Goal: Transaction & Acquisition: Register for event/course

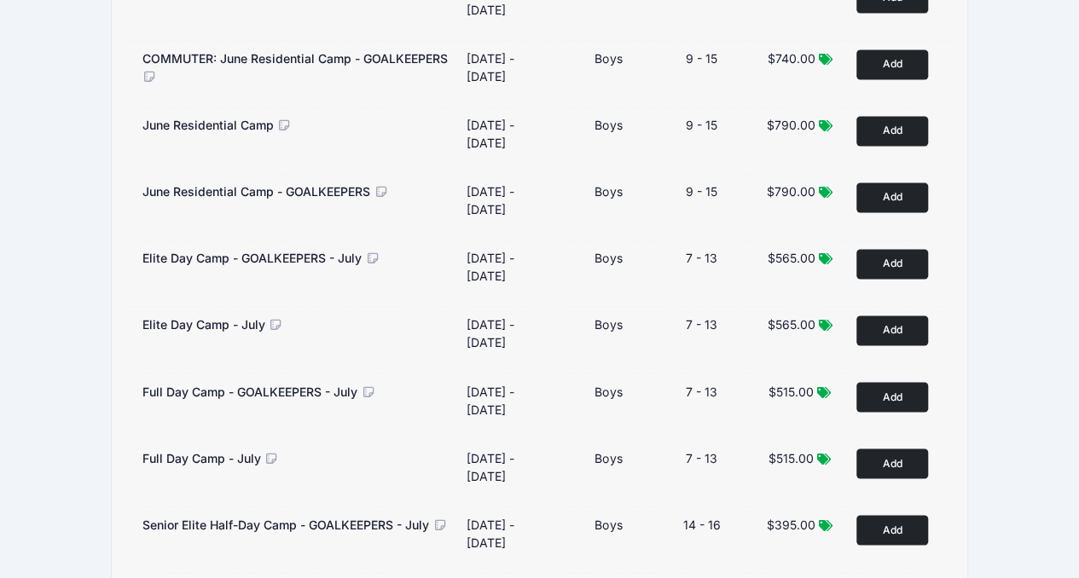
scroll to position [1265, 0]
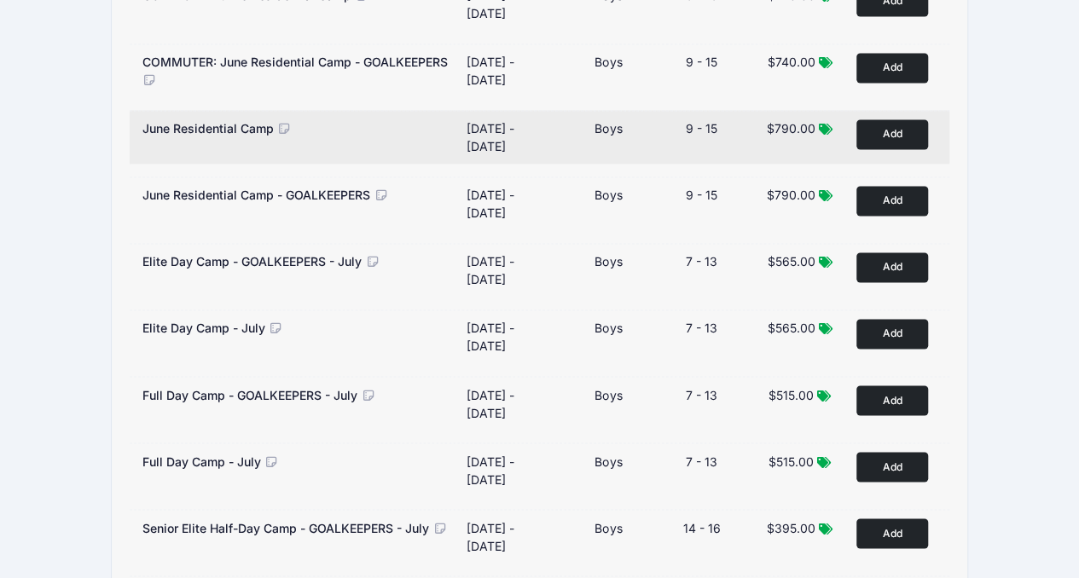
click at [894, 119] on button "Add to Cart" at bounding box center [892, 134] width 72 height 30
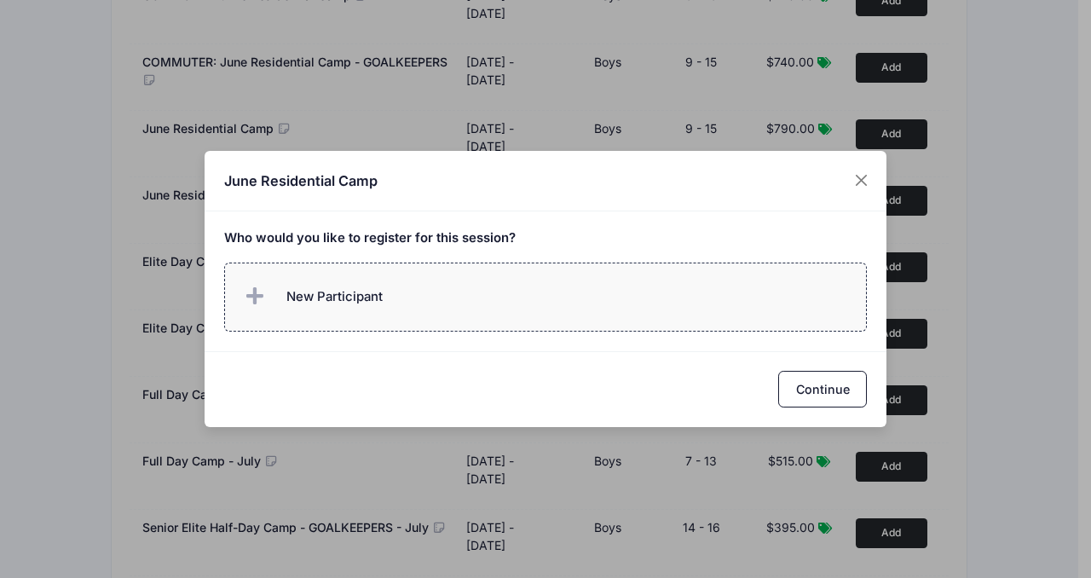
click at [321, 298] on span "New Participant" at bounding box center [335, 296] width 96 height 19
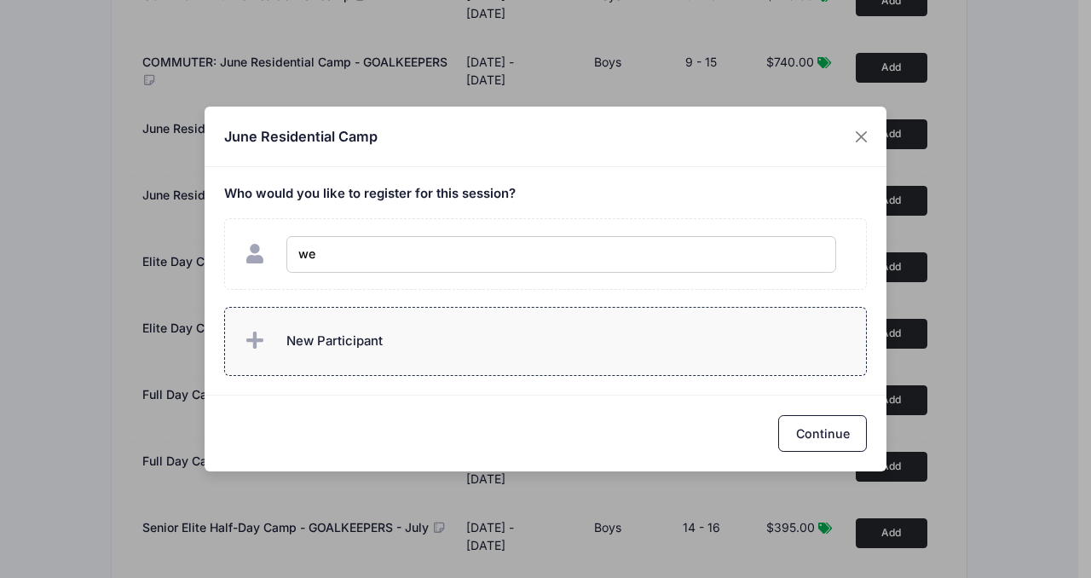
type input "w"
type input "[PERSON_NAME]"
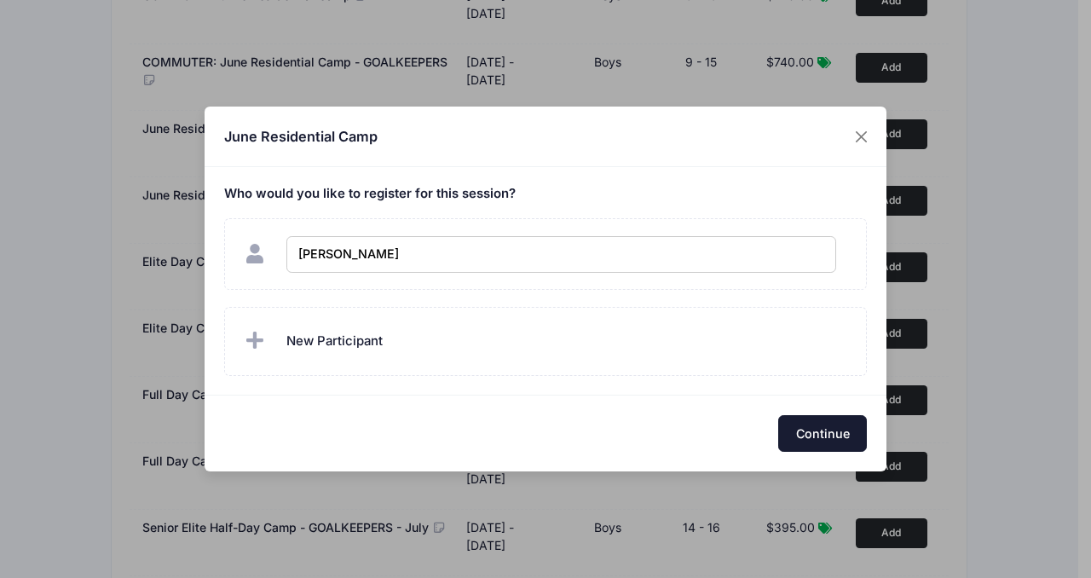
checkbox input "true"
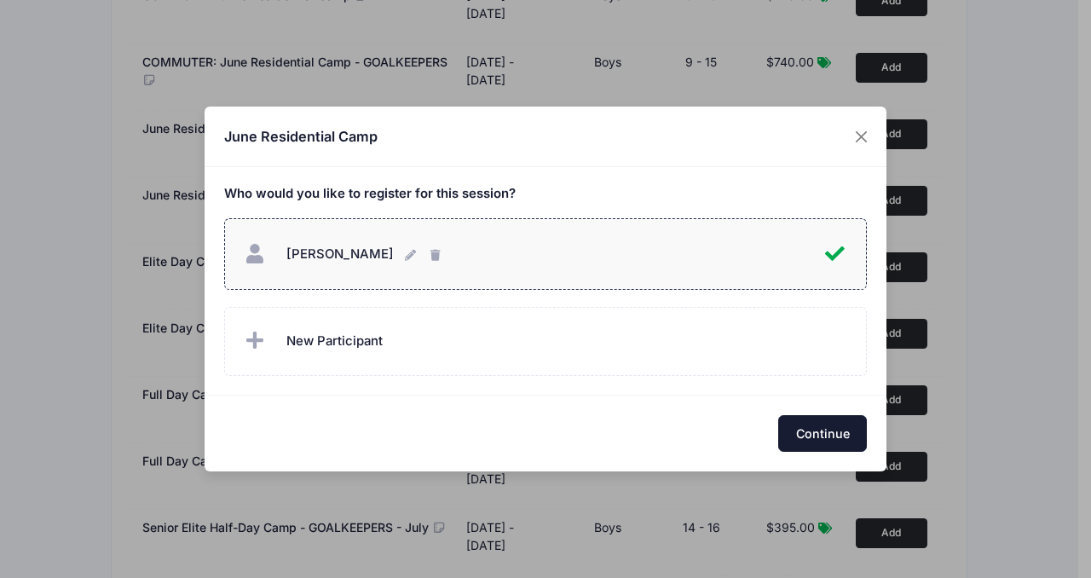
click at [790, 430] on button "Continue" at bounding box center [822, 433] width 89 height 37
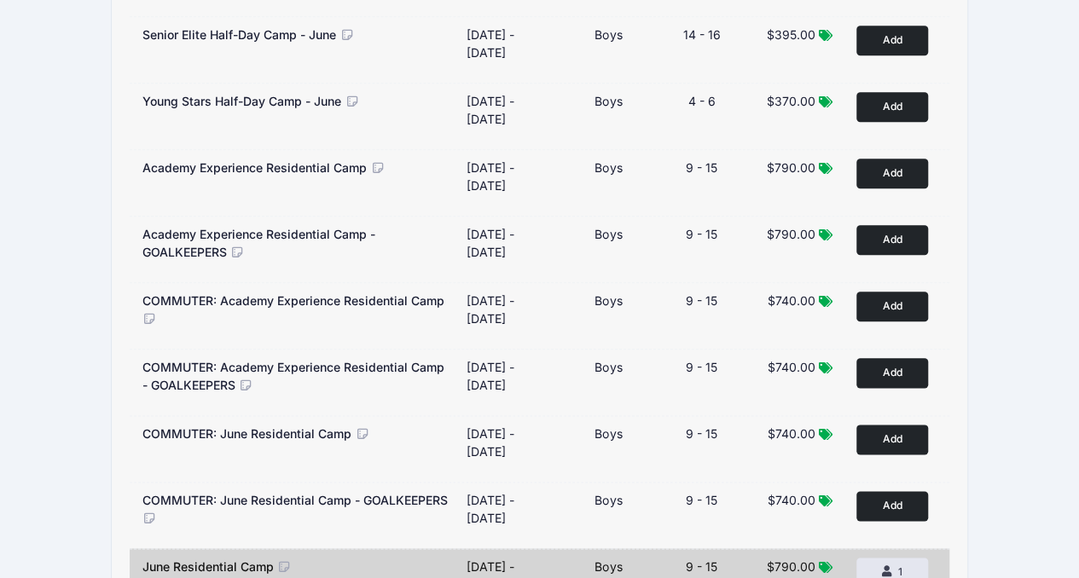
scroll to position [0, 0]
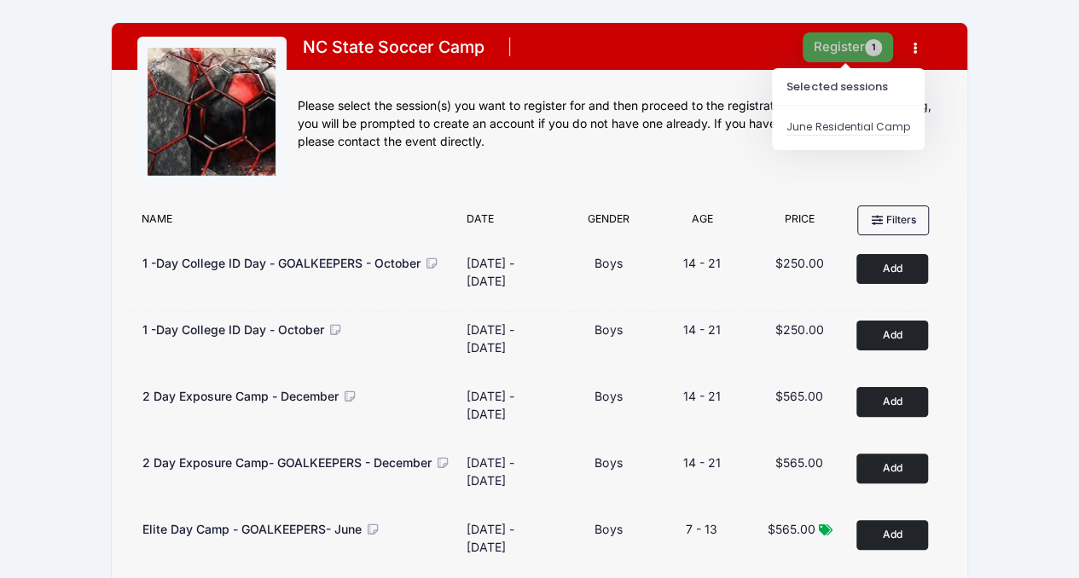
click at [838, 42] on button "Register 1" at bounding box center [847, 47] width 90 height 30
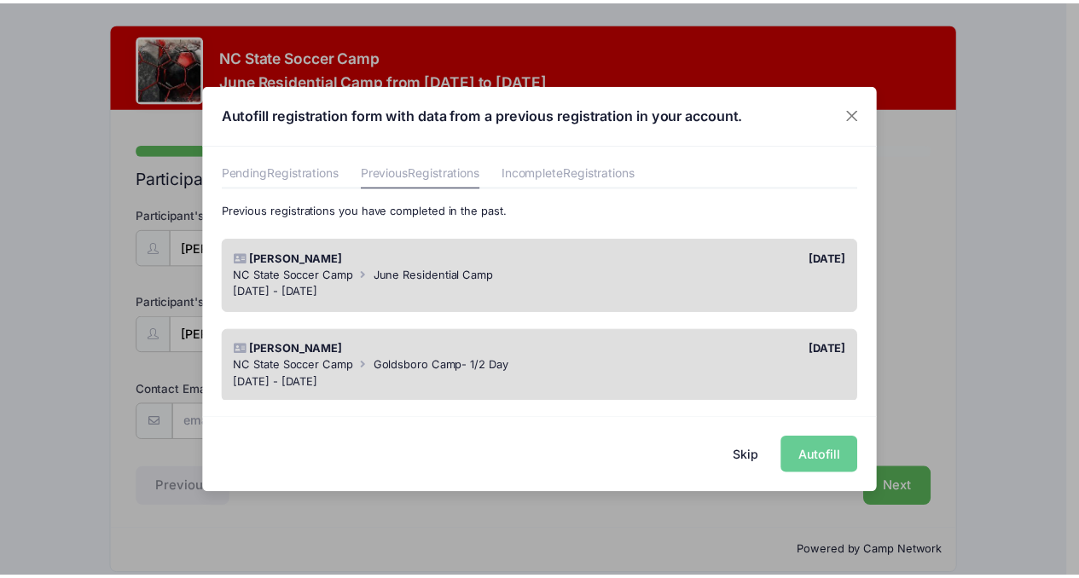
scroll to position [62, 0]
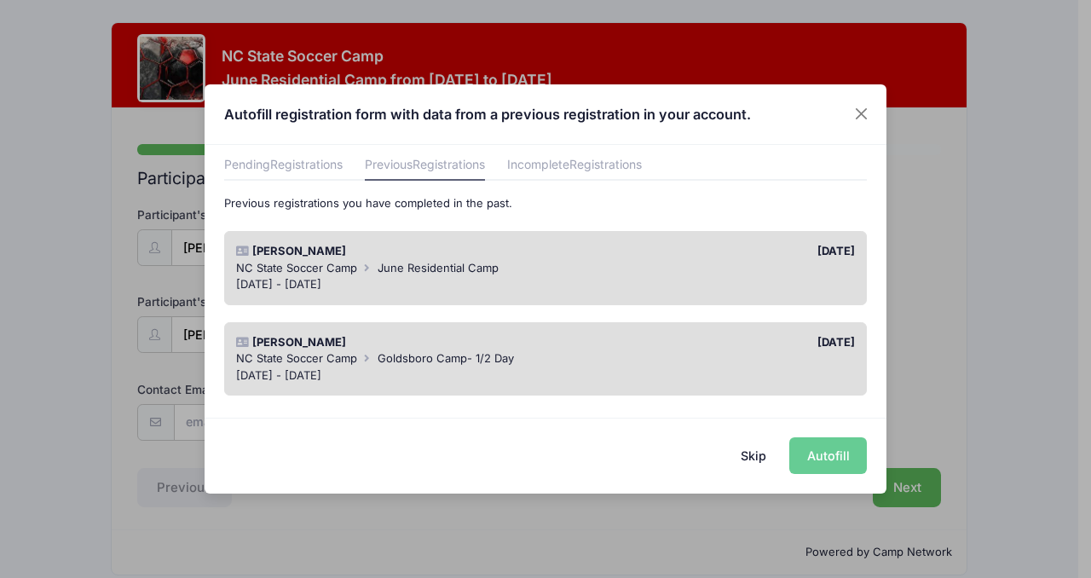
click at [437, 260] on div "NC State Soccer Camp June Residential Camp" at bounding box center [546, 268] width 620 height 17
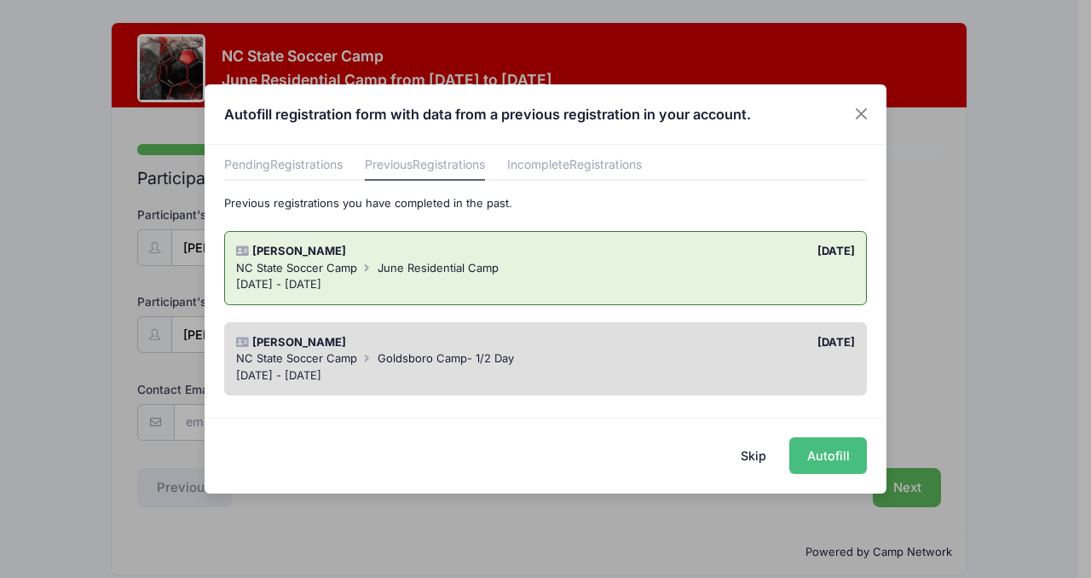
click at [848, 457] on button "Autofill" at bounding box center [829, 455] width 78 height 37
type input "[EMAIL_ADDRESS][DOMAIN_NAME]"
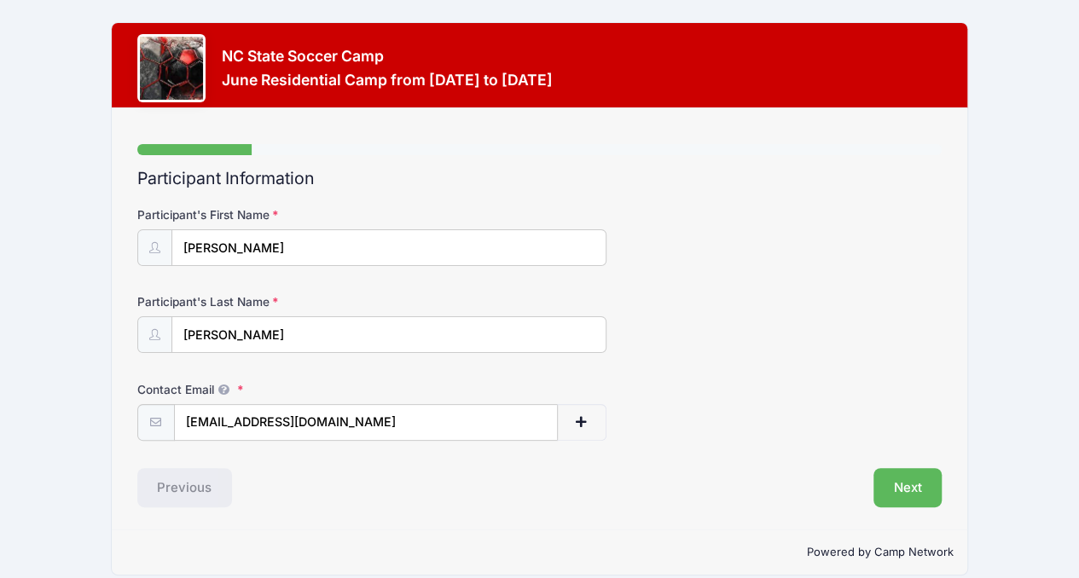
scroll to position [16, 0]
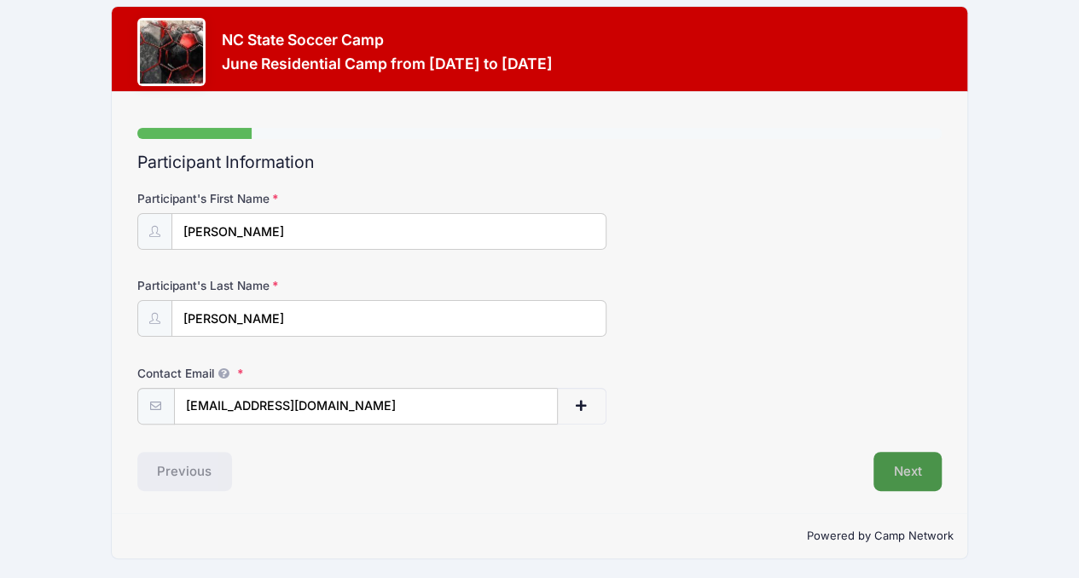
click at [900, 472] on button "Next" at bounding box center [907, 471] width 69 height 39
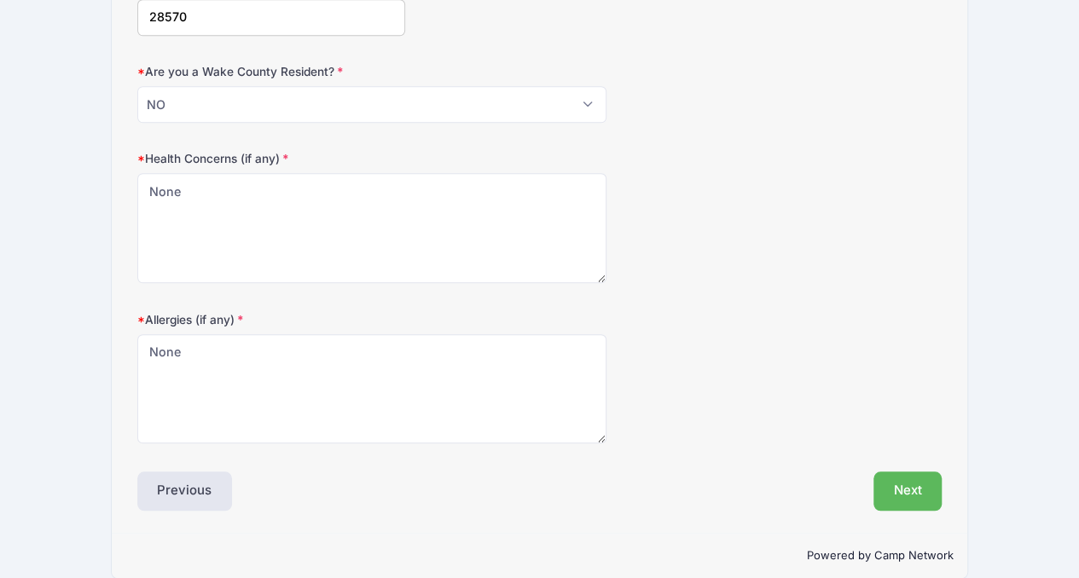
scroll to position [597, 0]
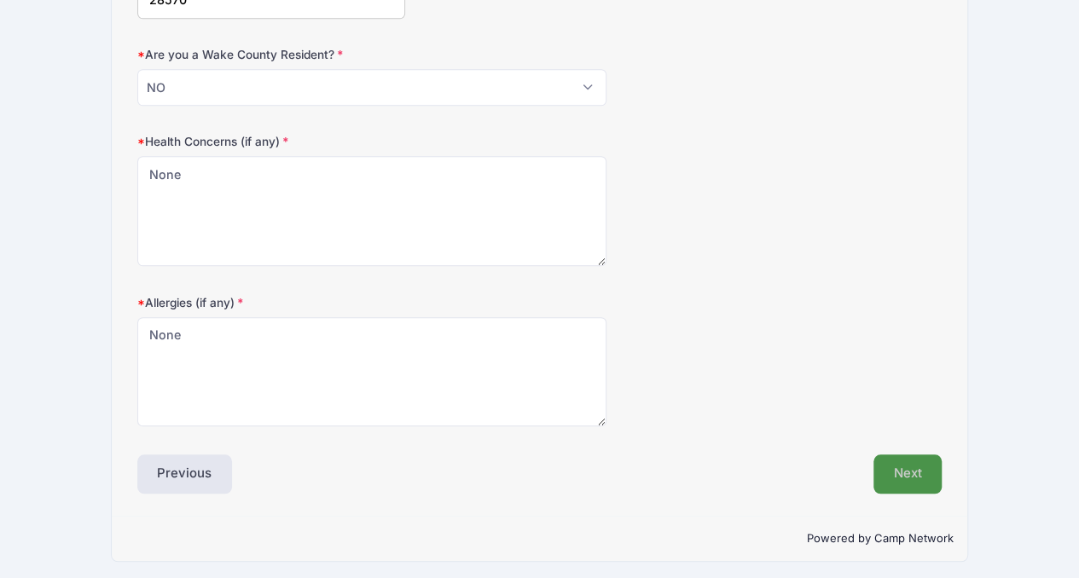
click at [916, 472] on button "Next" at bounding box center [907, 473] width 69 height 39
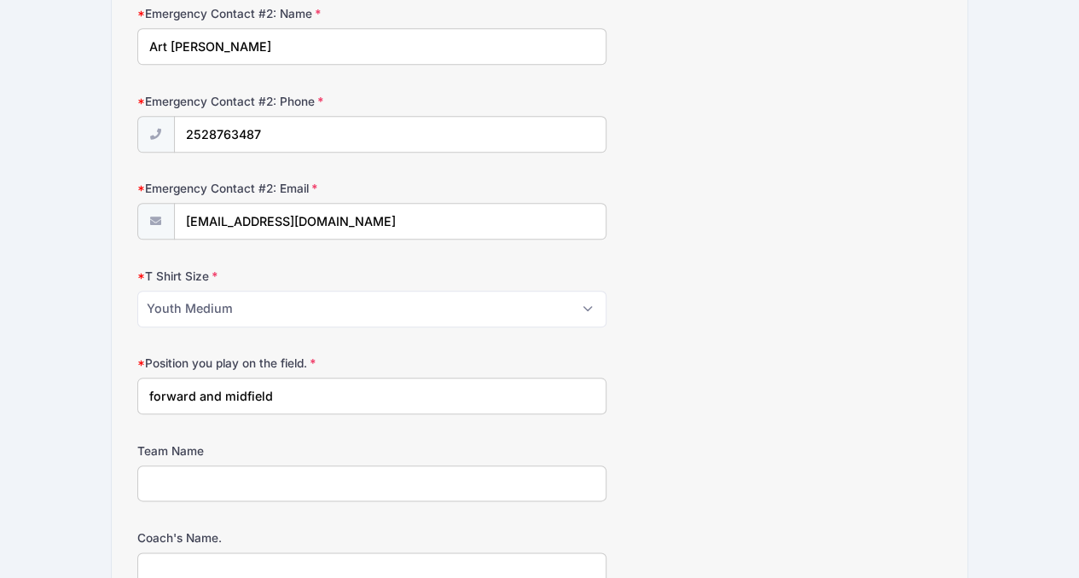
scroll to position [729, 0]
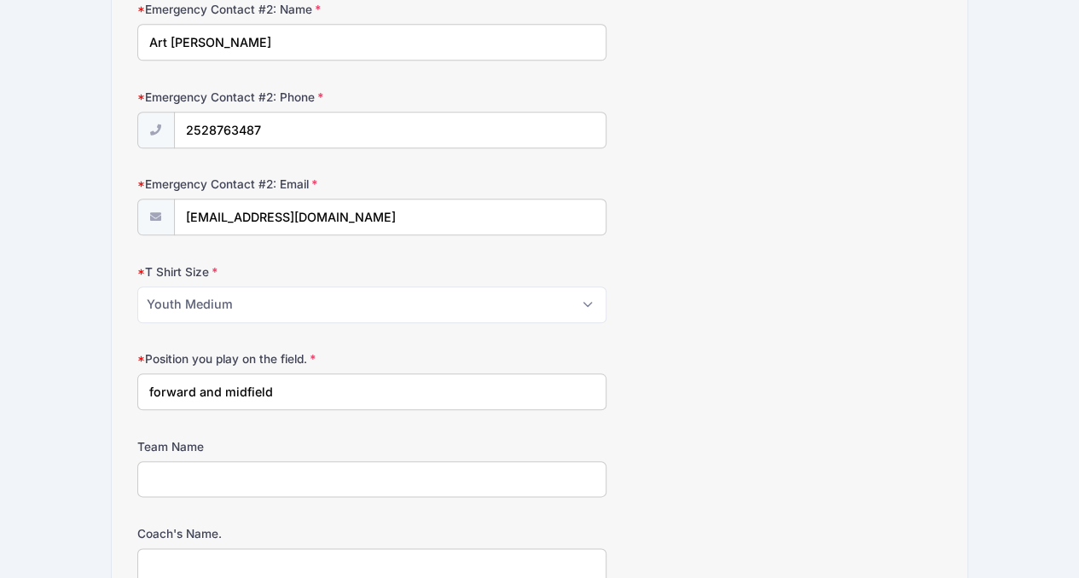
drag, startPoint x: 192, startPoint y: 381, endPoint x: 83, endPoint y: 388, distance: 109.4
click at [83, 388] on div "NC State Soccer Camp June Residential Camp from [DATE] to [DATE] Exit Step 3 /7…" at bounding box center [539, 308] width 1027 height 2075
drag, startPoint x: 189, startPoint y: 387, endPoint x: 287, endPoint y: 379, distance: 97.5
click at [287, 379] on input "Striker and midfield" at bounding box center [371, 391] width 469 height 37
type input "Striker and sometimes fullback"
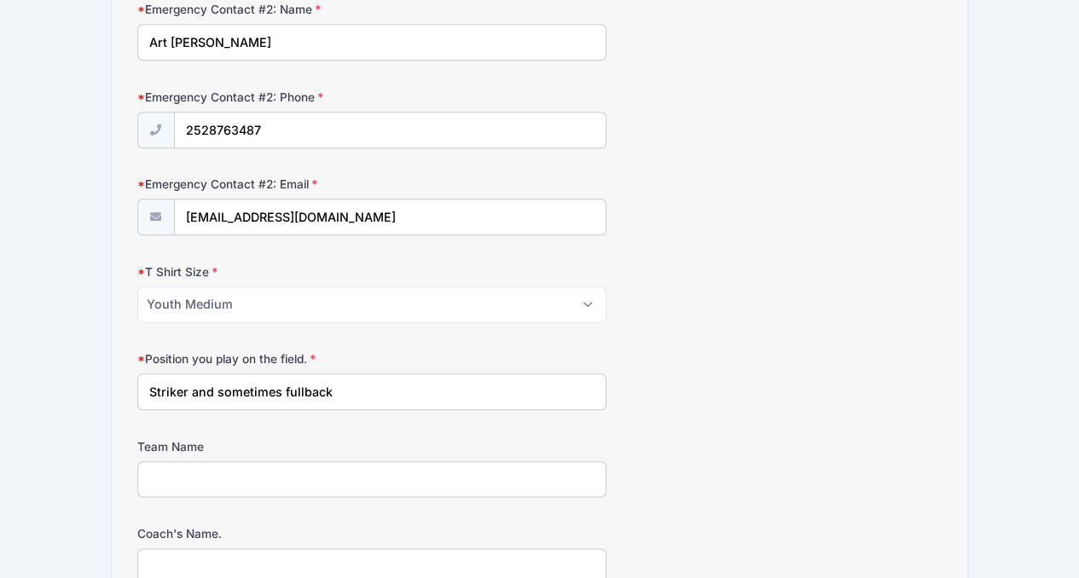
click at [224, 465] on input "Team Name" at bounding box center [371, 479] width 469 height 37
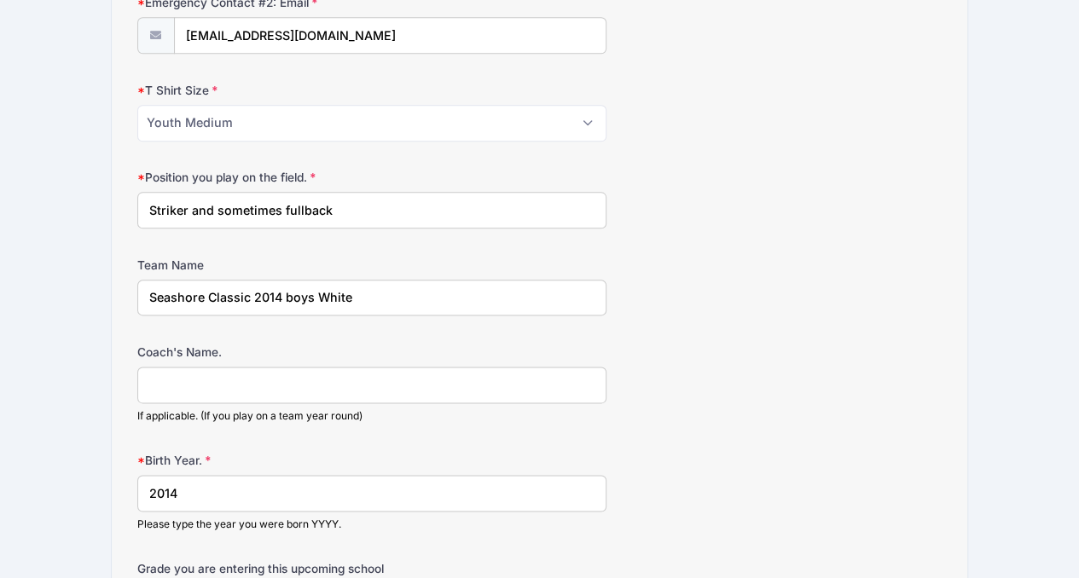
scroll to position [912, 0]
type input "Seashore Classic 2014 boys White"
click at [368, 373] on input "Coach's Name." at bounding box center [371, 383] width 469 height 37
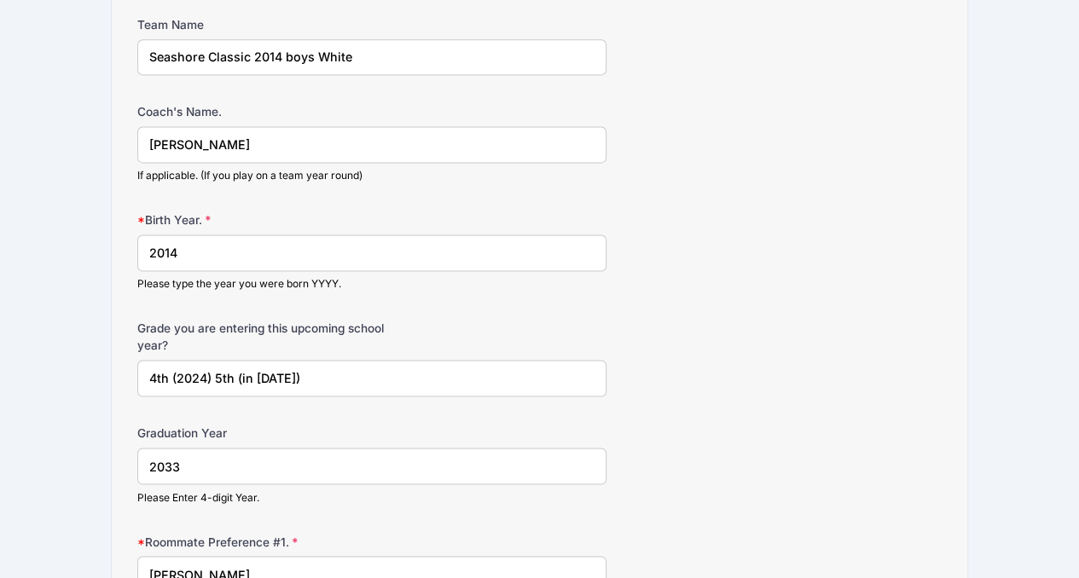
scroll to position [1160, 0]
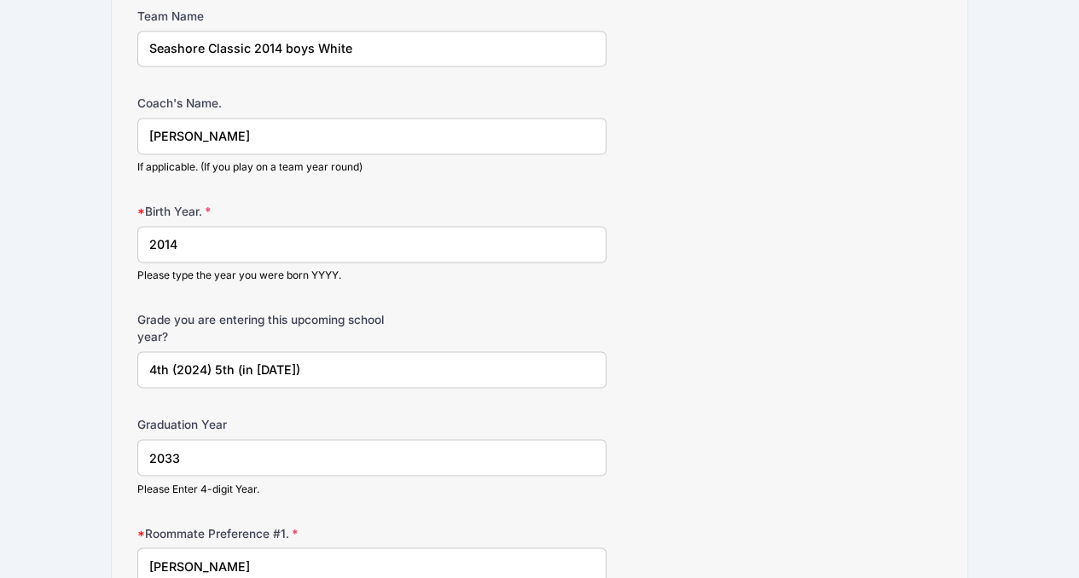
type input "[PERSON_NAME]"
drag, startPoint x: 341, startPoint y: 362, endPoint x: 121, endPoint y: 350, distance: 220.3
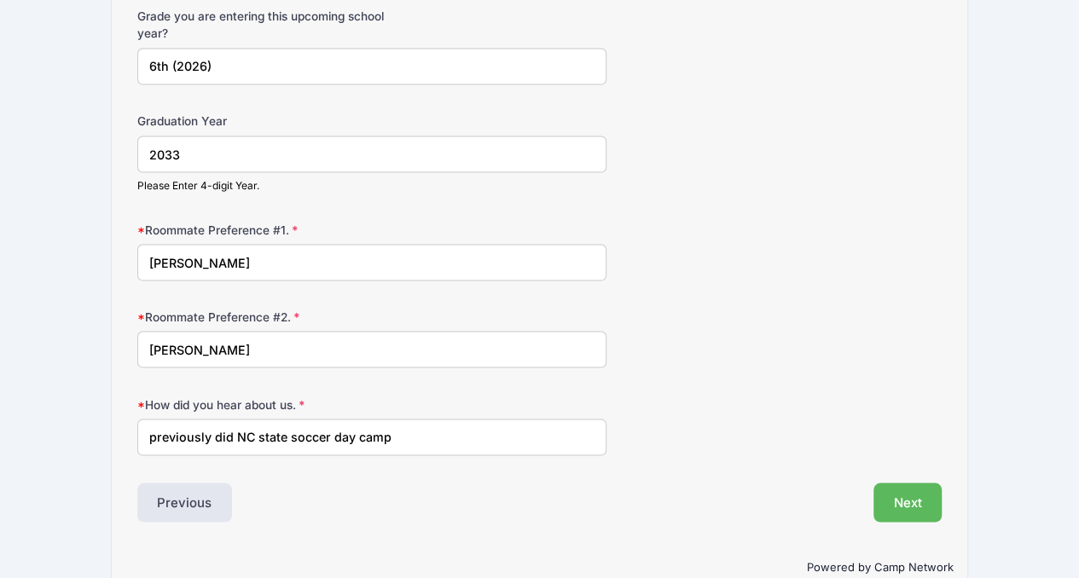
scroll to position [1485, 0]
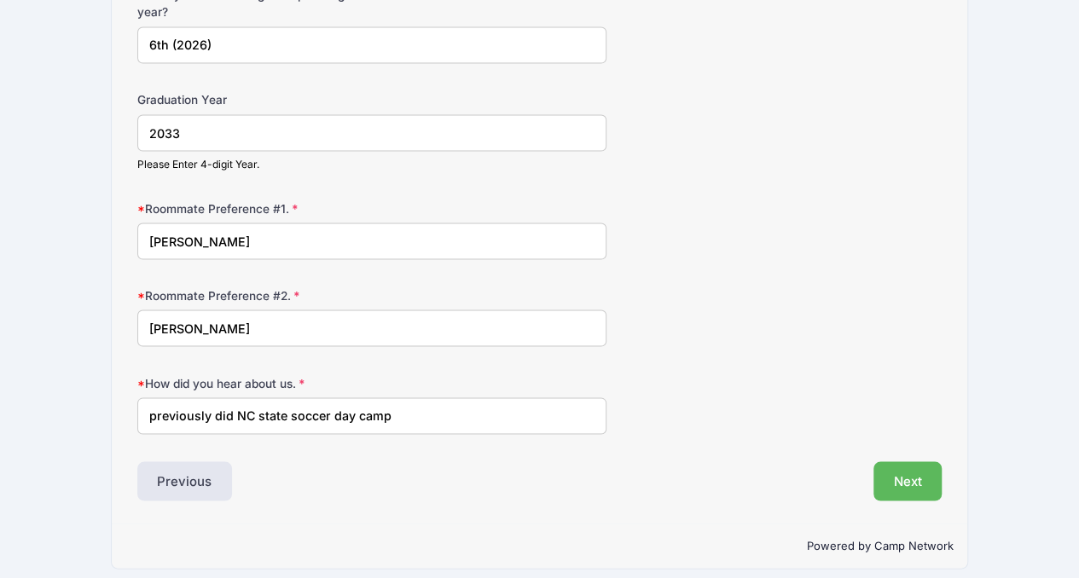
type input "6th (2026)"
click at [412, 397] on input "previously did NC state soccer day camp" at bounding box center [371, 415] width 469 height 37
type input "previously did NC state soccer day camp and residual camp"
click at [917, 461] on button "Next" at bounding box center [907, 480] width 69 height 39
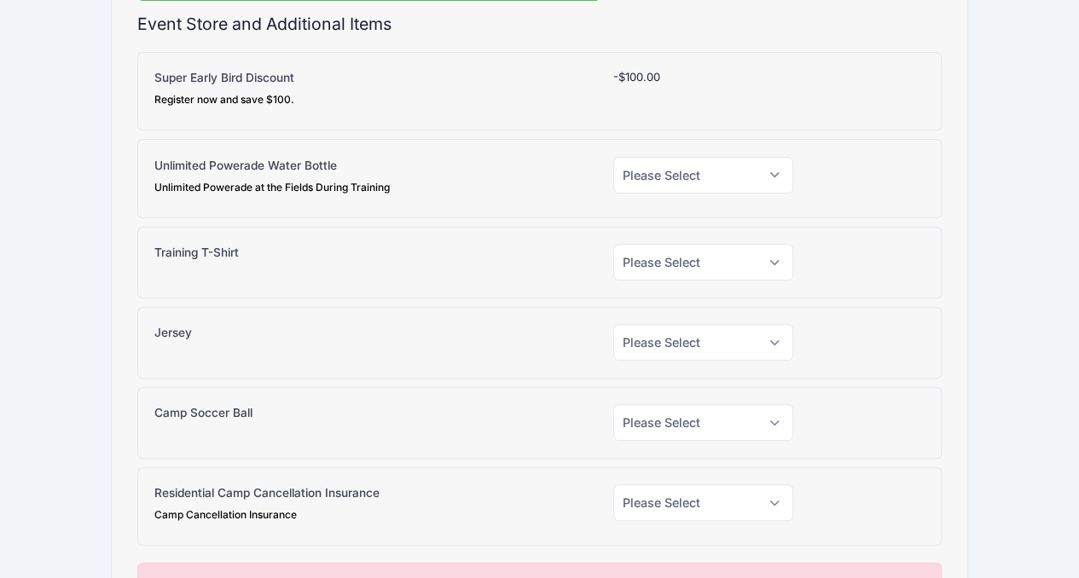
scroll to position [0, 0]
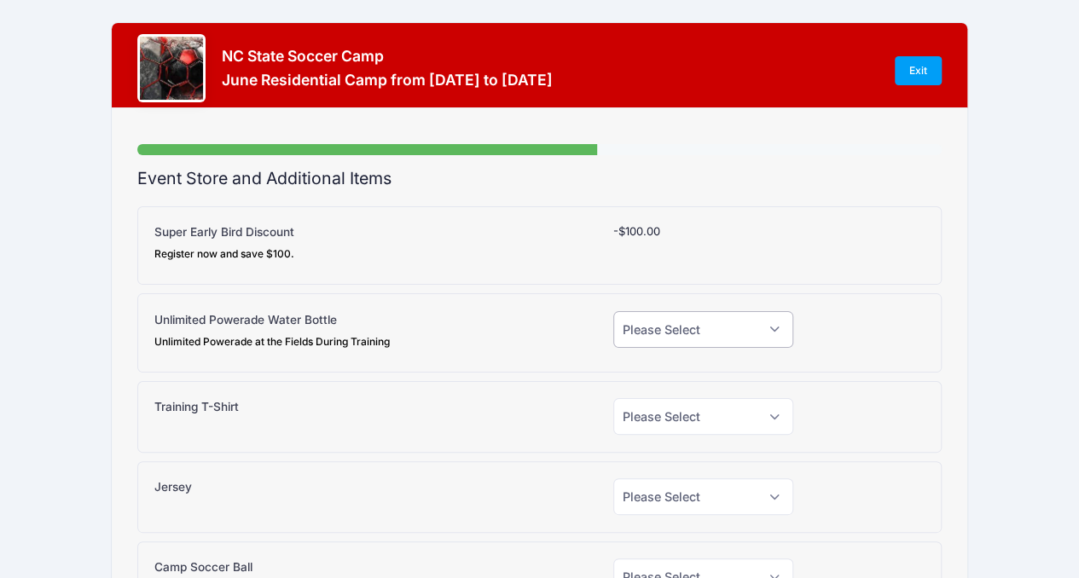
click at [739, 326] on select "Please Select Yes (+$15.00) No" at bounding box center [703, 329] width 180 height 37
select select "1"
click at [613, 311] on select "Please Select Yes (+$15.00) No" at bounding box center [703, 329] width 180 height 37
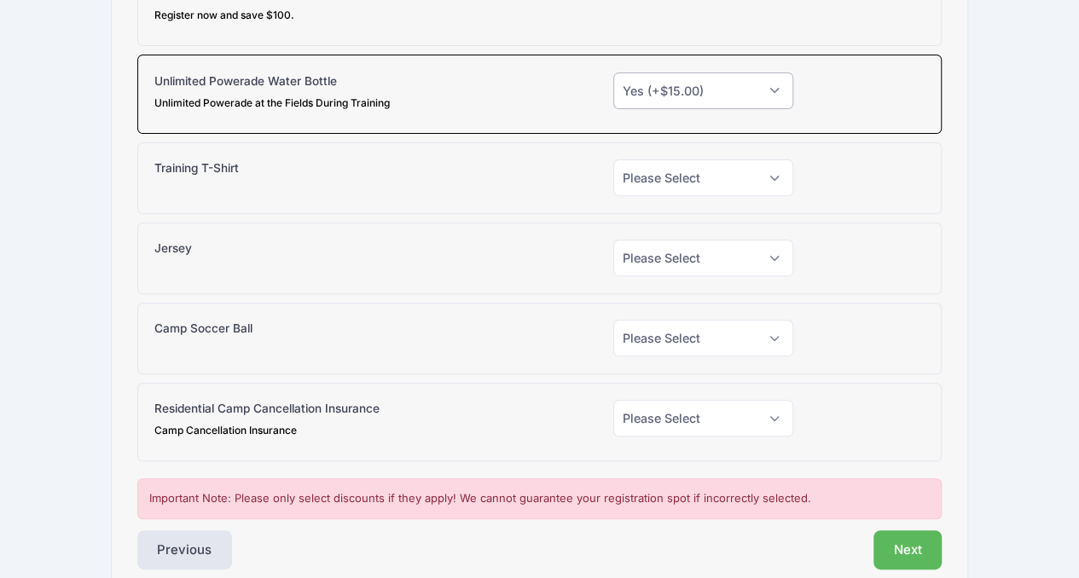
scroll to position [229, 0]
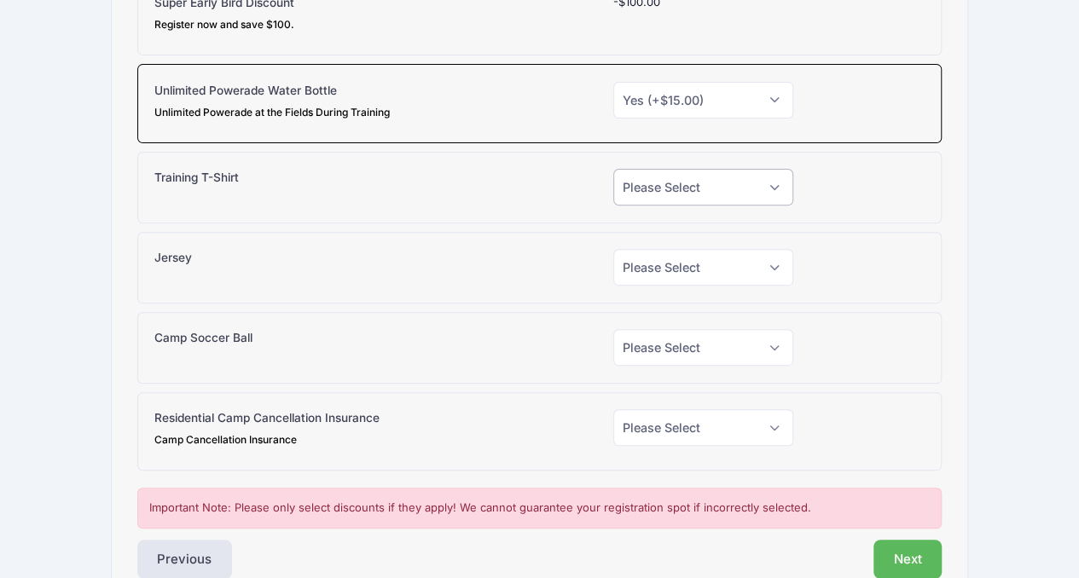
click at [666, 184] on select "Please Select Yes (+$20.00) No" at bounding box center [703, 187] width 180 height 37
select select "0"
click at [613, 169] on select "Please Select Yes (+$20.00) No" at bounding box center [703, 187] width 180 height 37
click at [655, 272] on select "Please Select Yes (+$30.00) No" at bounding box center [703, 267] width 180 height 37
select select "0"
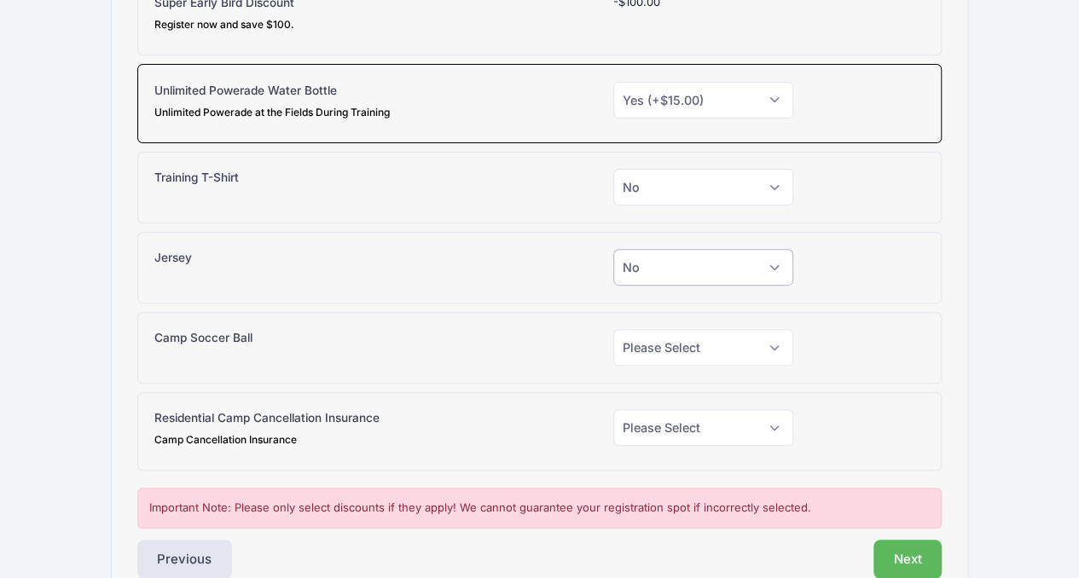
click at [613, 249] on select "Please Select Yes (+$30.00) No" at bounding box center [703, 267] width 180 height 37
click at [662, 184] on select "Please Select Yes (+$20.00) No" at bounding box center [703, 187] width 180 height 37
click at [613, 169] on select "Please Select Yes (+$20.00) No" at bounding box center [703, 187] width 180 height 37
click at [657, 349] on select "Please Select Yes (+$38.00) No" at bounding box center [703, 347] width 180 height 37
select select "0"
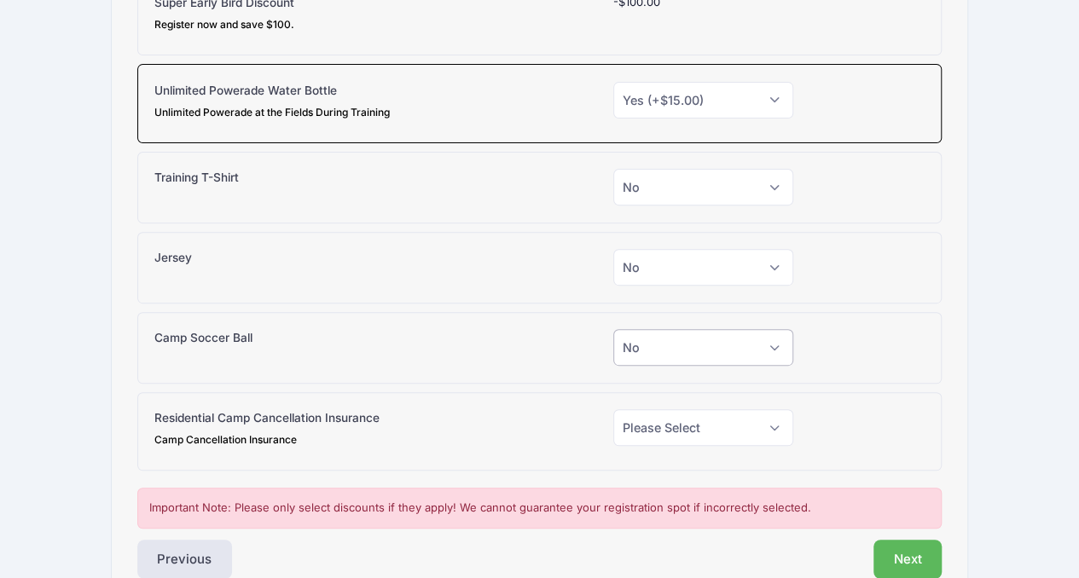
click at [613, 329] on select "Please Select Yes (+$38.00) No" at bounding box center [703, 347] width 180 height 37
click at [659, 414] on select "Please Select Yes (+$130.00) No" at bounding box center [703, 427] width 180 height 37
select select "0"
click at [613, 409] on select "Please Select Yes (+$130.00) No" at bounding box center [703, 427] width 180 height 37
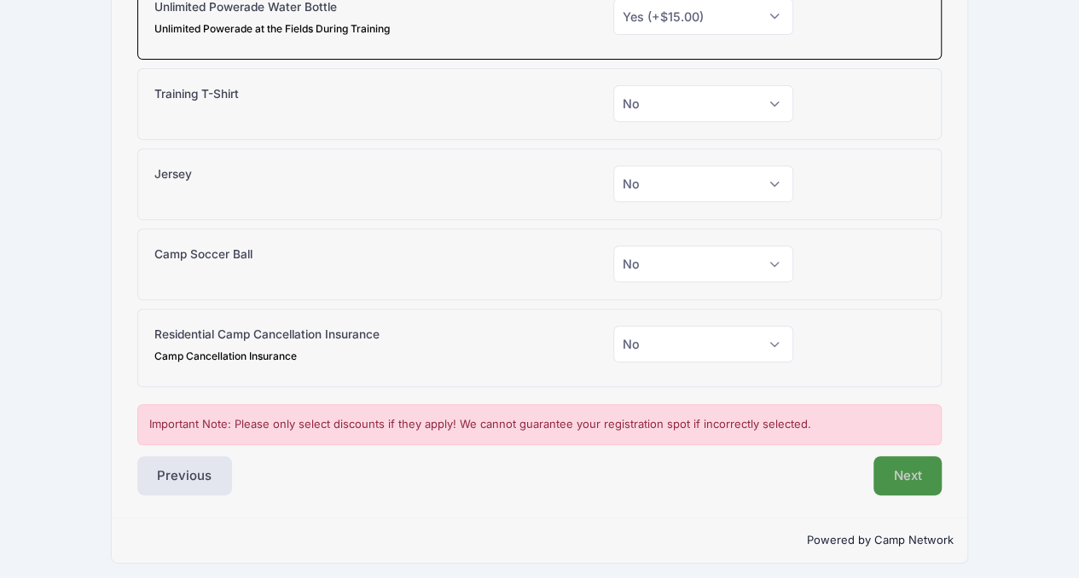
click at [908, 465] on button "Next" at bounding box center [907, 475] width 69 height 39
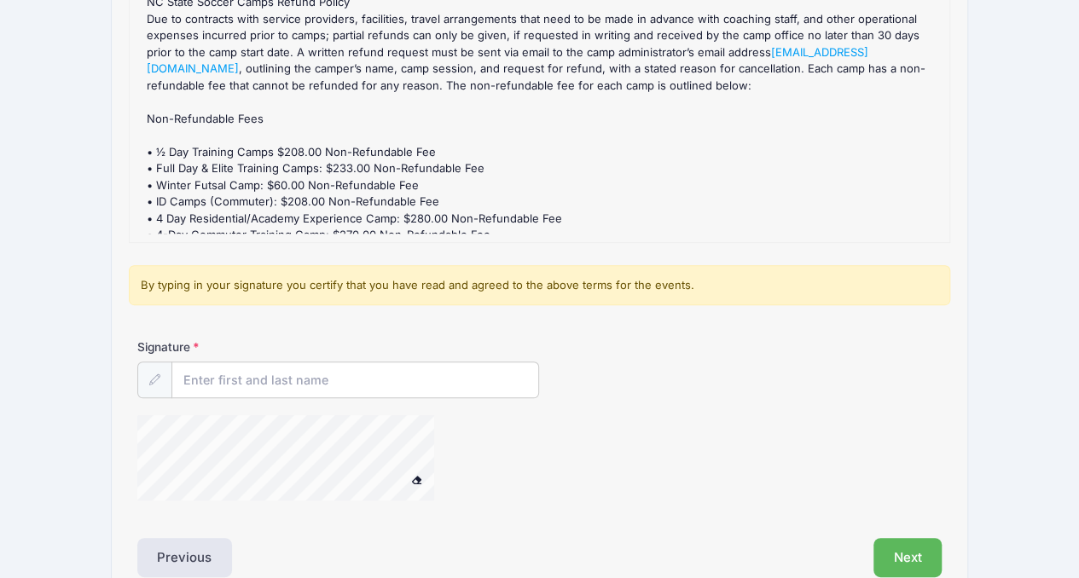
scroll to position [266, 0]
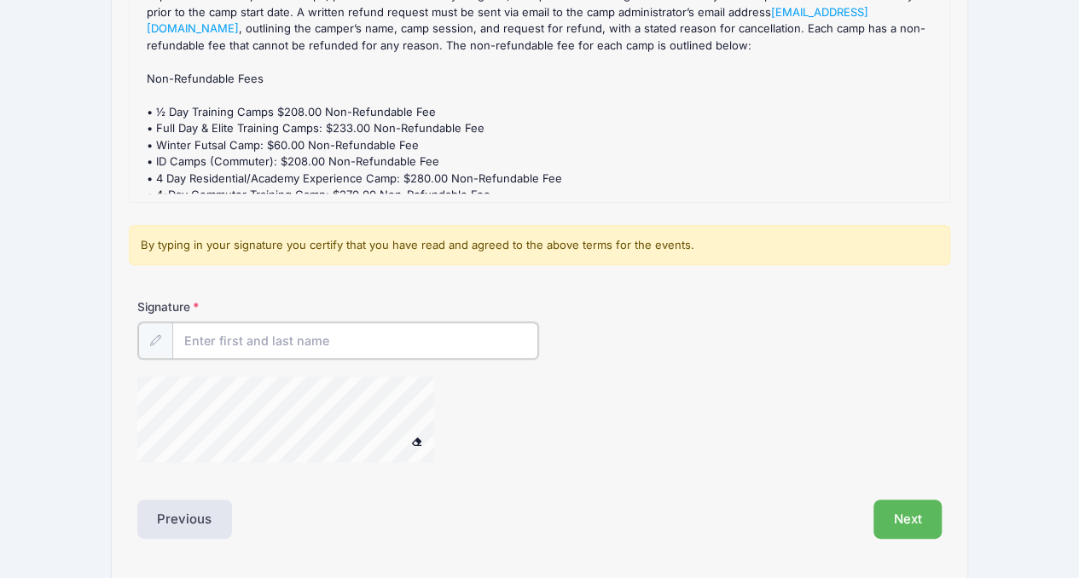
click at [263, 332] on input "Signature" at bounding box center [355, 340] width 367 height 37
type input "[PERSON_NAME]"
click at [151, 339] on icon at bounding box center [154, 339] width 11 height 11
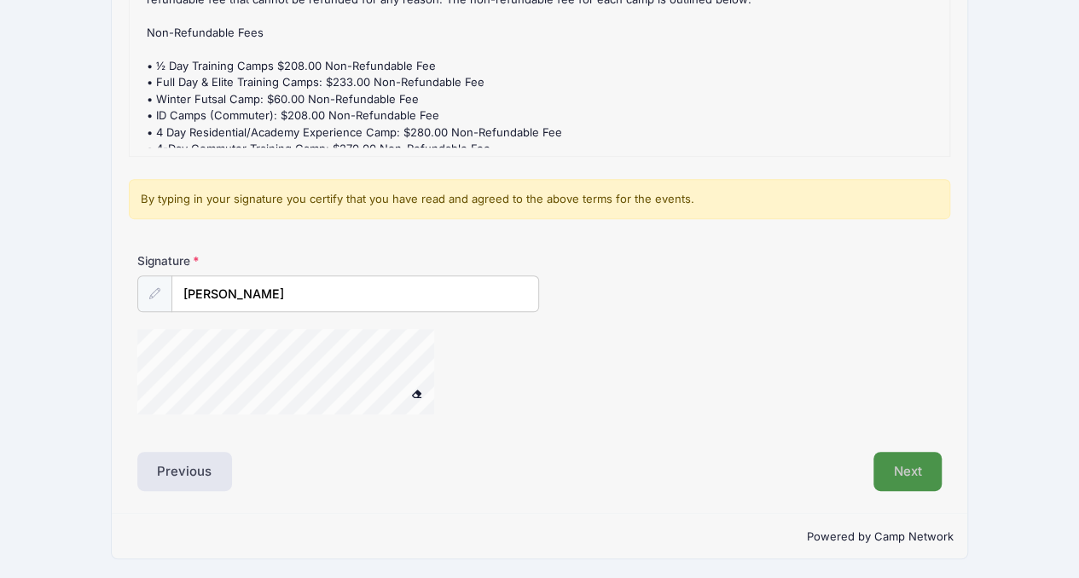
click at [927, 473] on button "Next" at bounding box center [907, 471] width 69 height 39
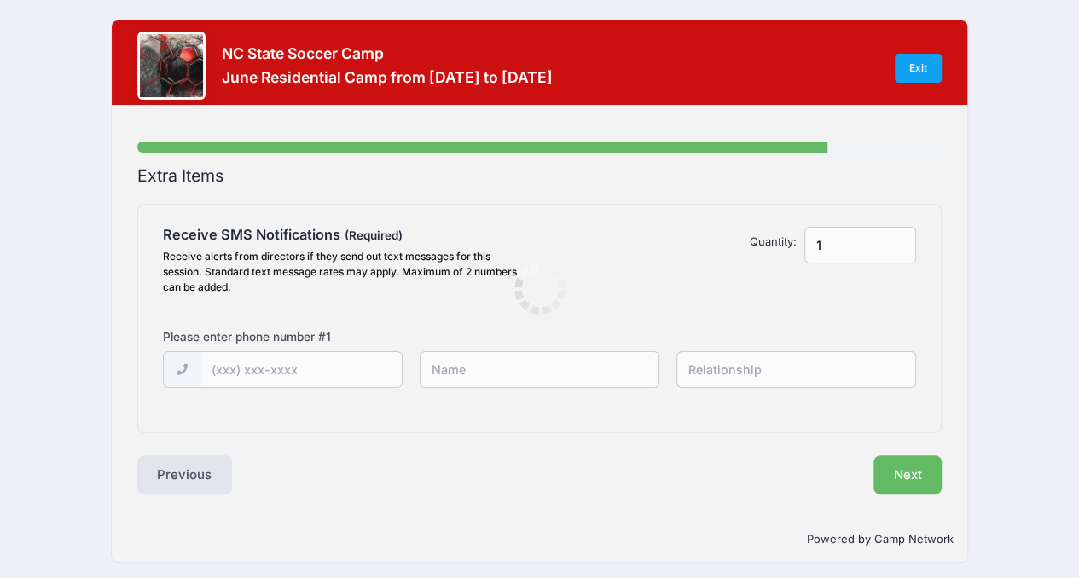
scroll to position [0, 0]
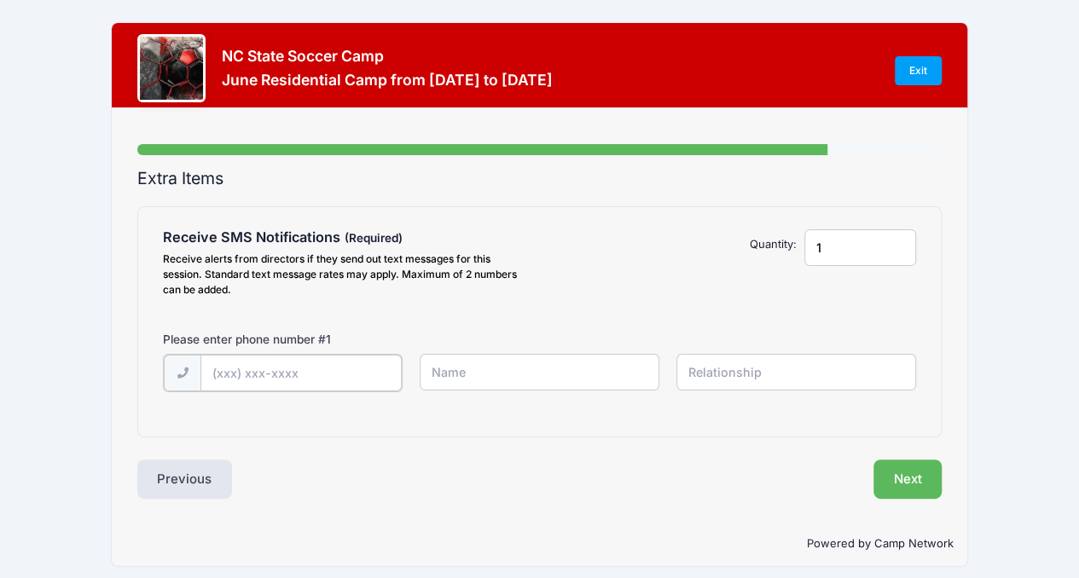
click at [280, 377] on input "text" at bounding box center [300, 373] width 201 height 37
type input "[PHONE_NUMBER]"
click at [455, 368] on input "text" at bounding box center [540, 372] width 240 height 37
type input "[PERSON_NAME]"
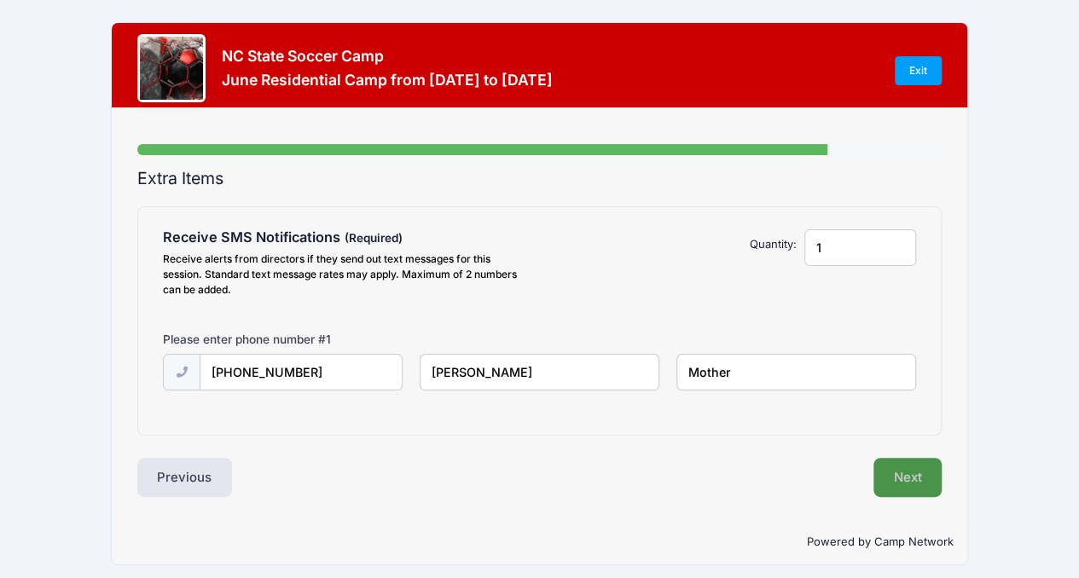
type input "Mother"
click at [883, 482] on button "Next" at bounding box center [907, 477] width 69 height 39
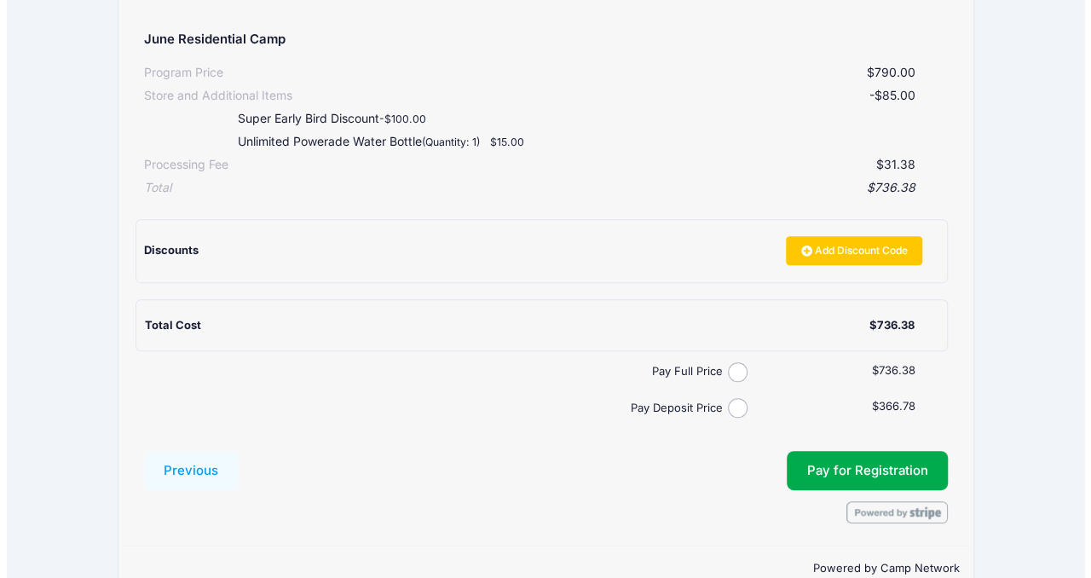
scroll to position [314, 0]
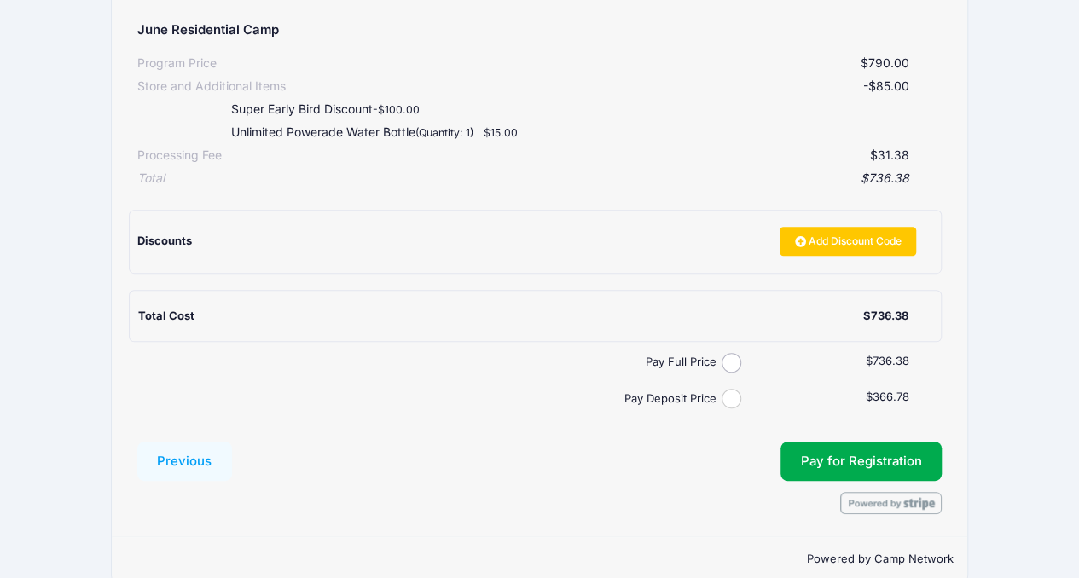
click at [733, 396] on input "Pay Deposit Price" at bounding box center [731, 399] width 20 height 20
radio input "true"
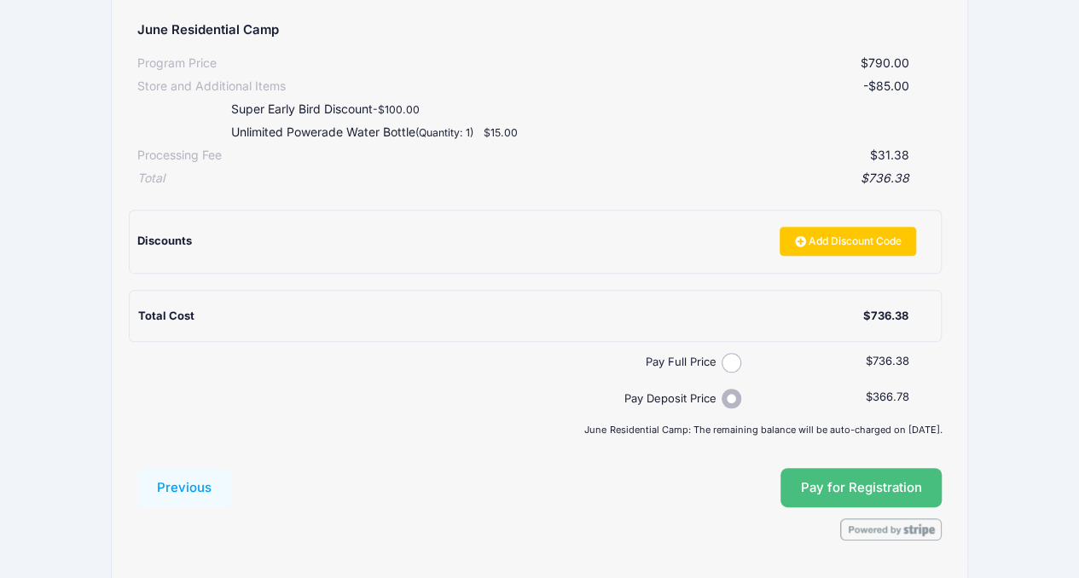
click at [896, 485] on button "Pay for Registration" at bounding box center [861, 487] width 162 height 39
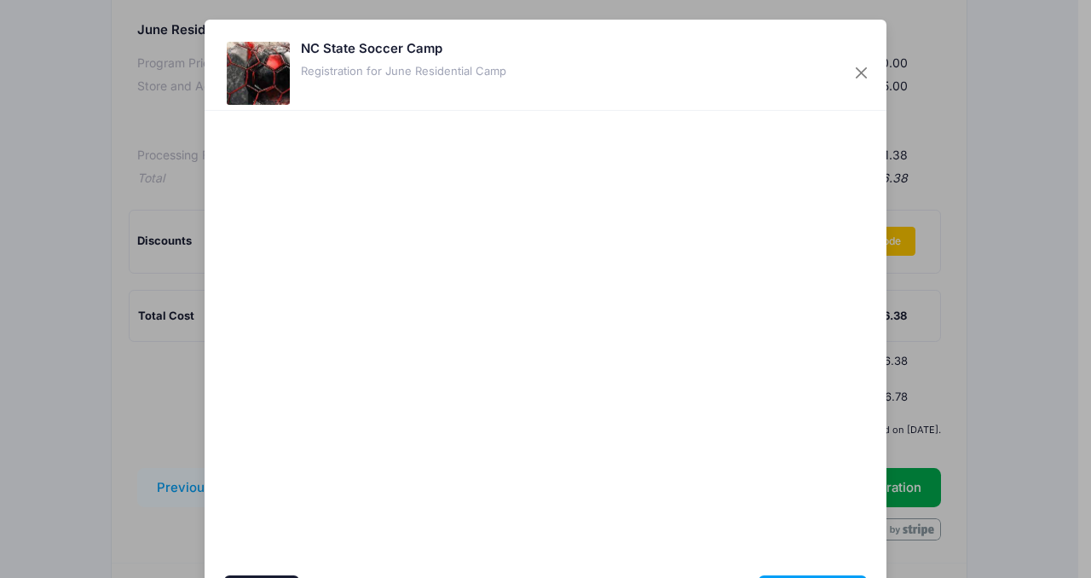
click at [825, 424] on div at bounding box center [711, 343] width 314 height 449
drag, startPoint x: 627, startPoint y: 45, endPoint x: 626, endPoint y: 18, distance: 27.3
click at [626, 18] on div "NC State Soccer Camp Registration for June Residential Camp Cancel Pay $366.78" at bounding box center [545, 289] width 1091 height 578
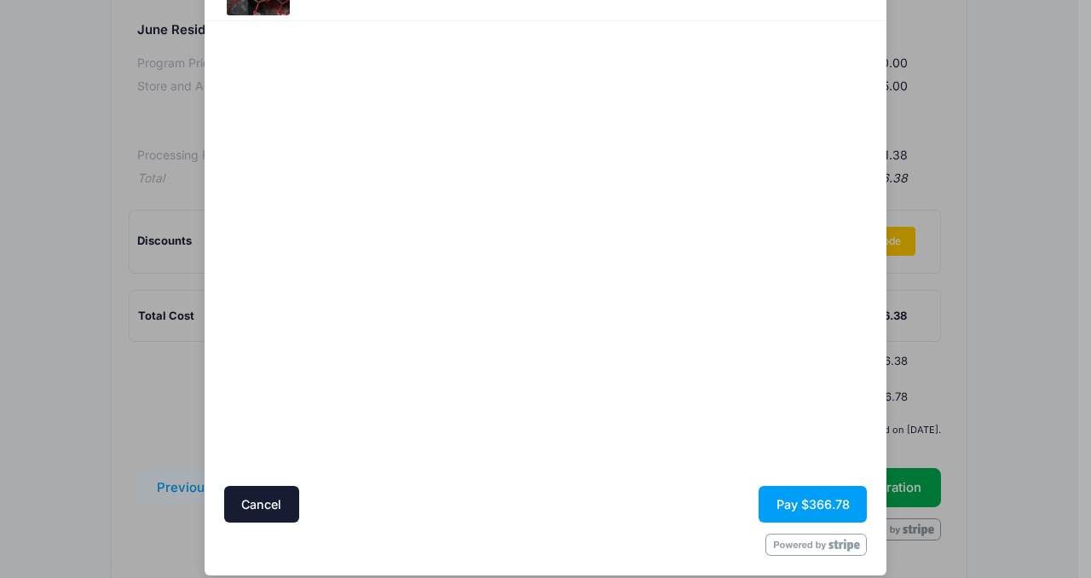
scroll to position [80, 0]
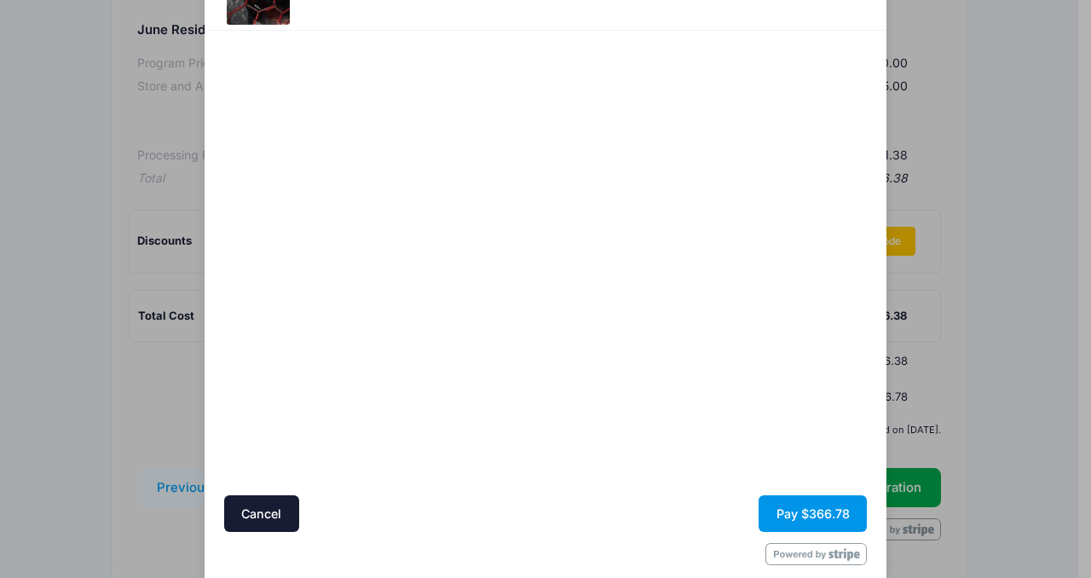
click at [817, 514] on button "Pay $366.78" at bounding box center [813, 513] width 108 height 37
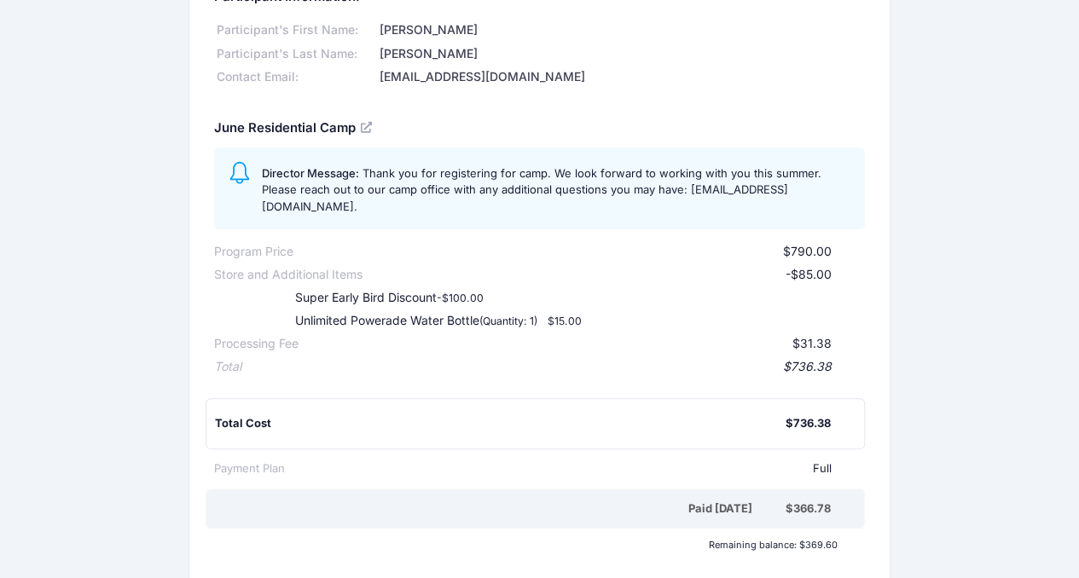
scroll to position [99, 0]
